Goal: Task Accomplishment & Management: Manage account settings

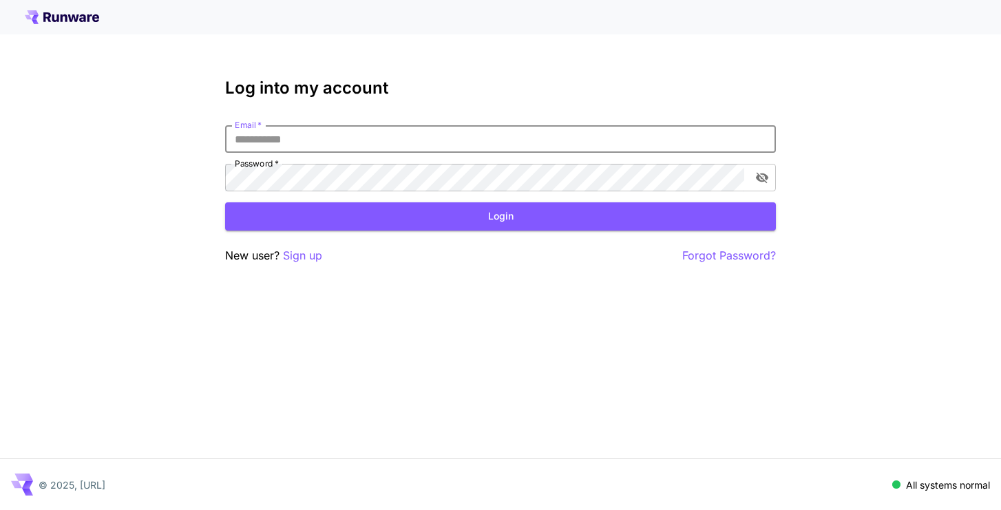
type input "**********"
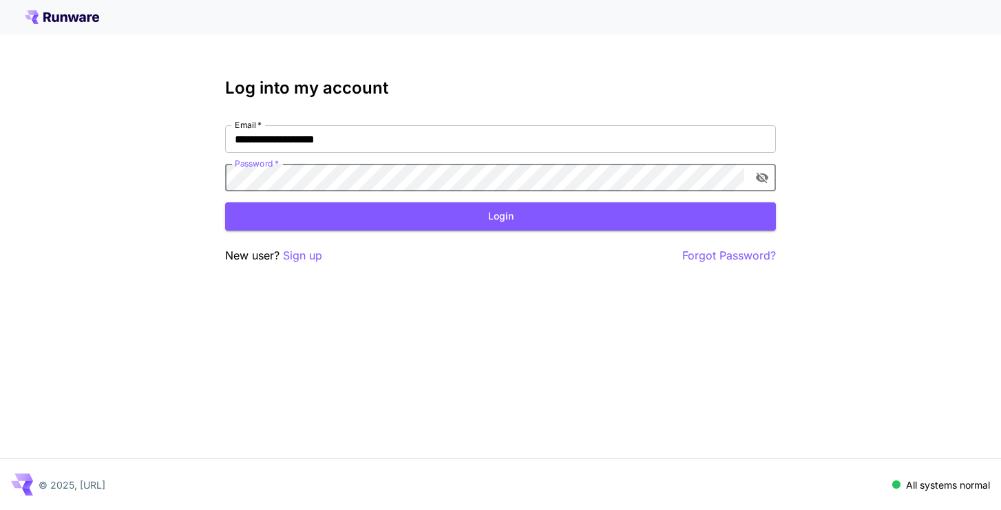
click at [500, 216] on button "Login" at bounding box center [500, 216] width 551 height 28
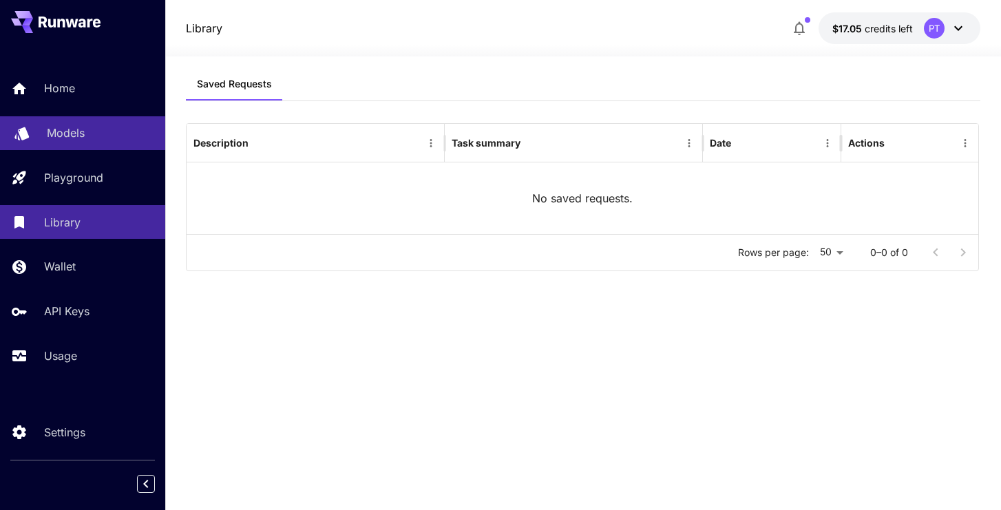
click at [66, 127] on p "Models" at bounding box center [66, 133] width 38 height 17
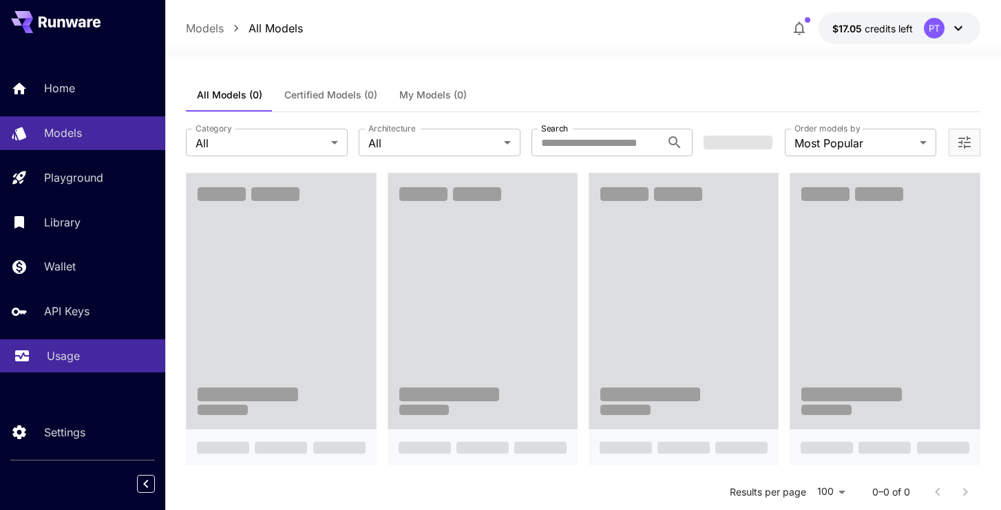
click at [55, 352] on p "Usage" at bounding box center [63, 356] width 33 height 17
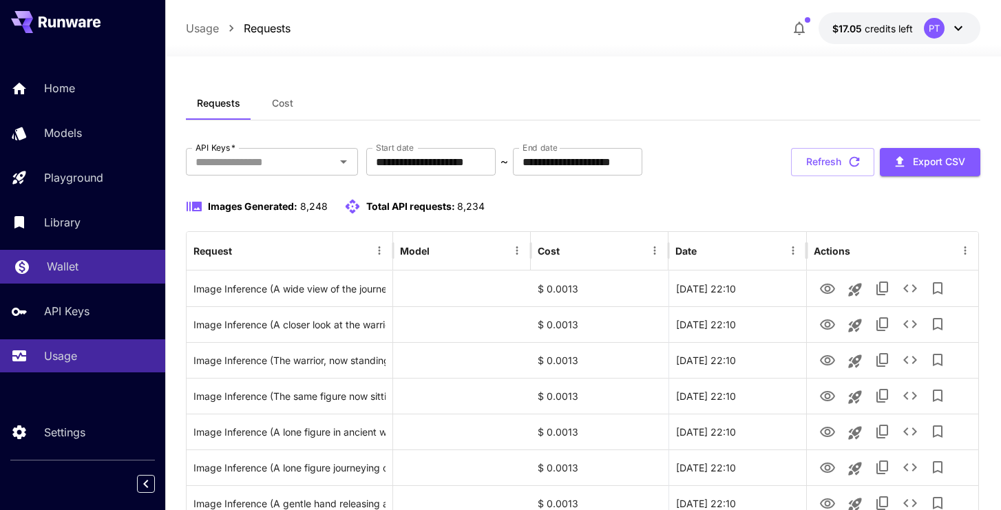
click at [62, 272] on p "Wallet" at bounding box center [63, 266] width 32 height 17
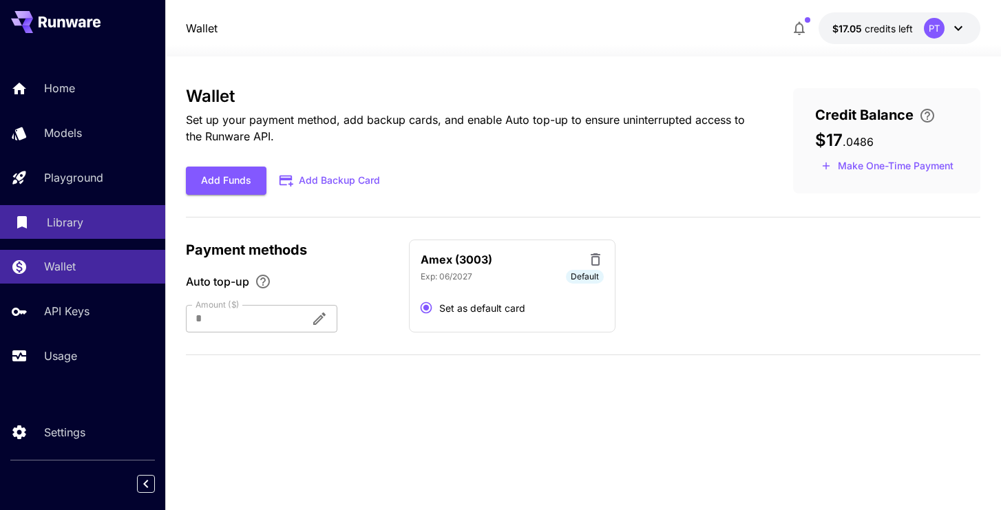
click at [94, 222] on div "Library" at bounding box center [100, 222] width 107 height 17
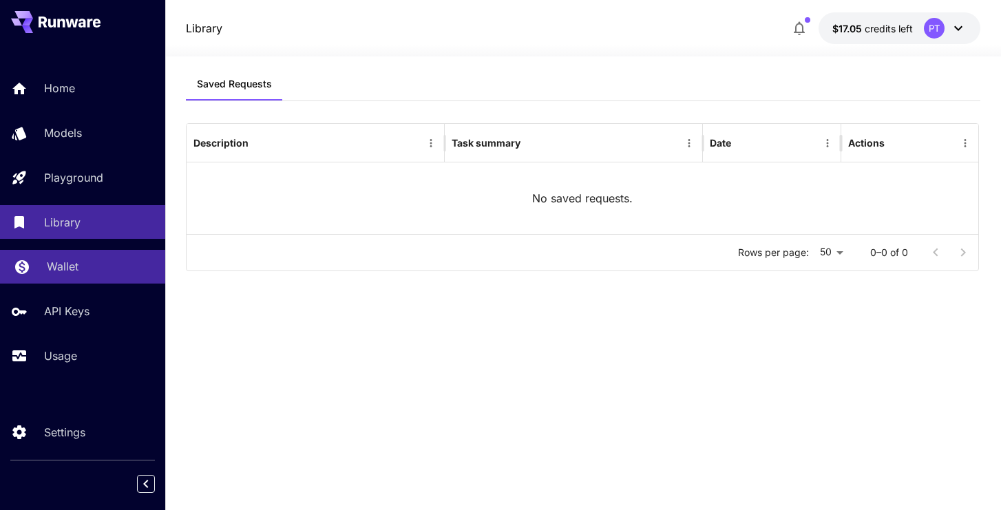
click at [94, 254] on link "Wallet" at bounding box center [82, 267] width 165 height 34
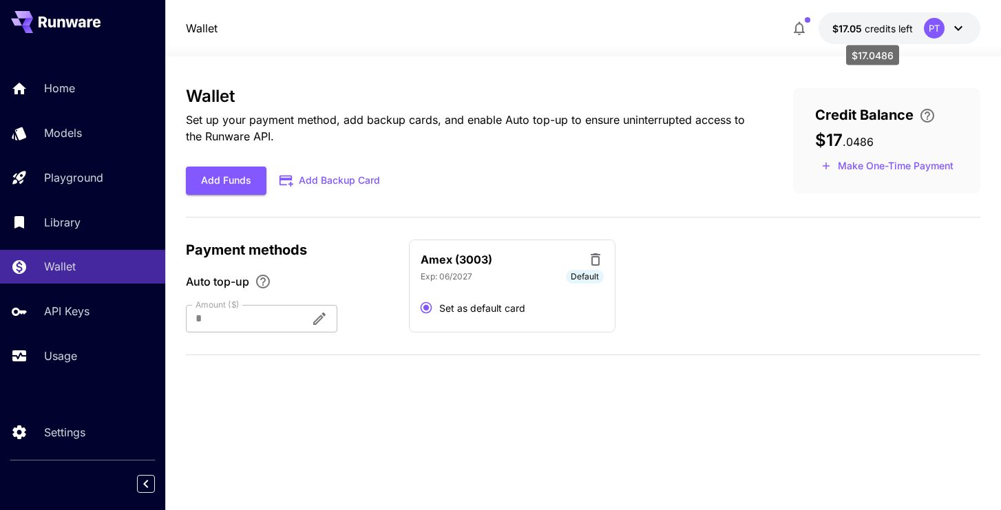
click at [854, 23] on span "$17.05" at bounding box center [848, 29] width 32 height 12
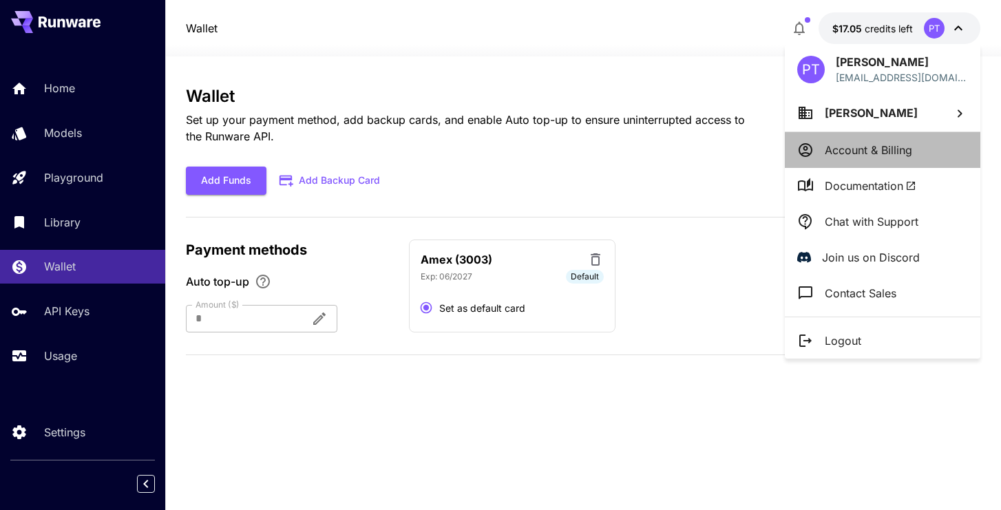
click at [884, 156] on p "Account & Billing" at bounding box center [867, 150] width 87 height 17
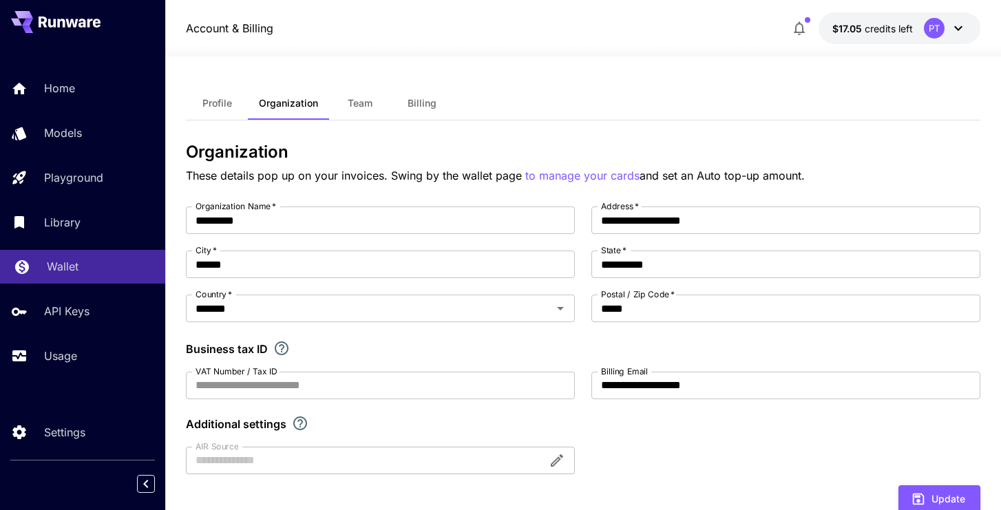
click at [62, 263] on p "Wallet" at bounding box center [63, 266] width 32 height 17
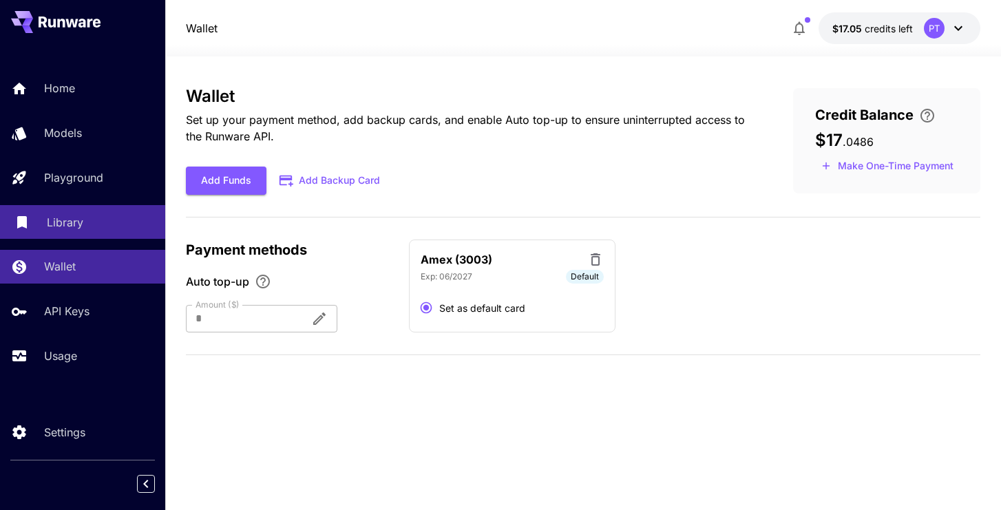
click at [62, 223] on p "Library" at bounding box center [65, 222] width 36 height 17
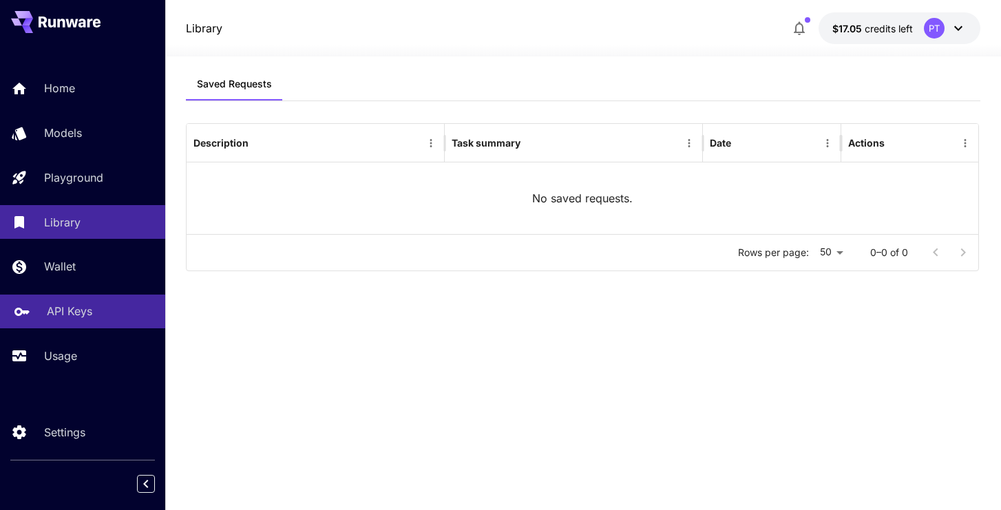
click at [72, 319] on p "API Keys" at bounding box center [69, 311] width 45 height 17
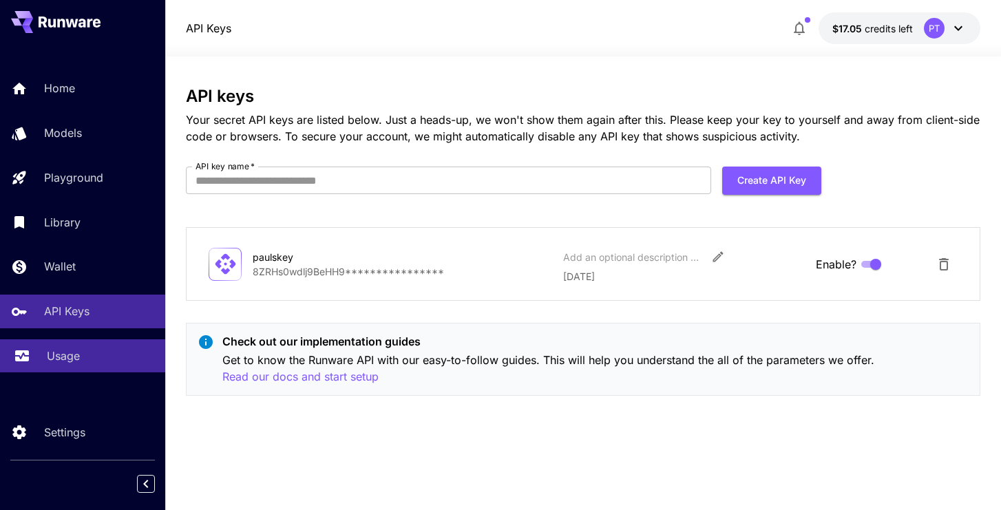
click at [76, 355] on p "Usage" at bounding box center [63, 356] width 33 height 17
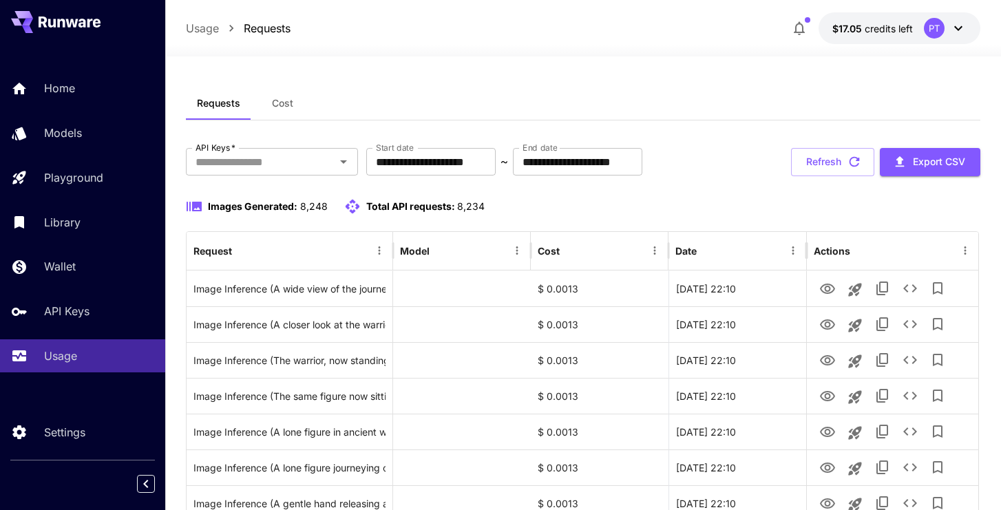
click at [960, 26] on icon at bounding box center [958, 28] width 17 height 17
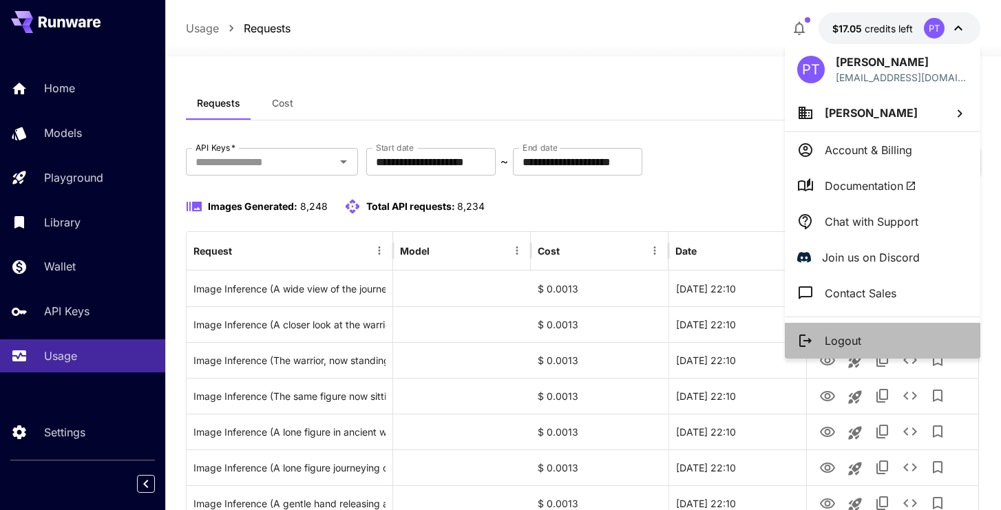
click at [859, 334] on p "Logout" at bounding box center [842, 340] width 36 height 17
